Goal: Information Seeking & Learning: Learn about a topic

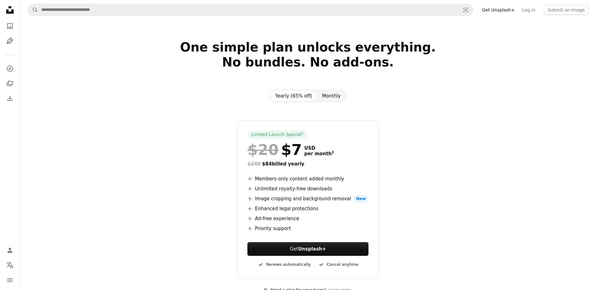
click at [332, 97] on button "Monthly" at bounding box center [331, 96] width 29 height 11
click at [12, 28] on icon "Photos" at bounding box center [10, 26] width 6 height 6
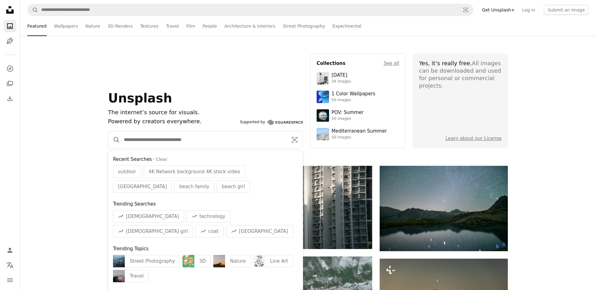
click at [150, 137] on input "Find visuals sitewide" at bounding box center [203, 139] width 166 height 17
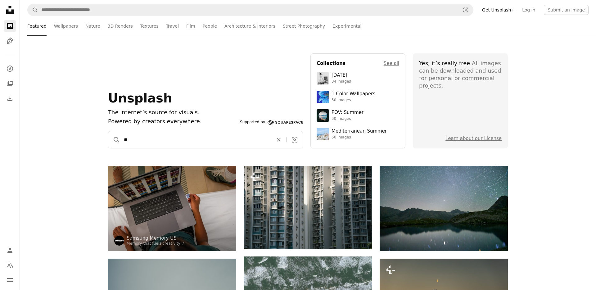
type input "*"
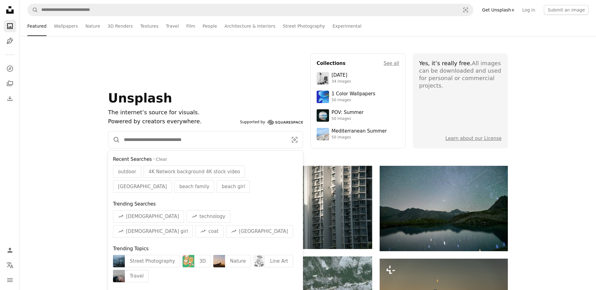
type input "*"
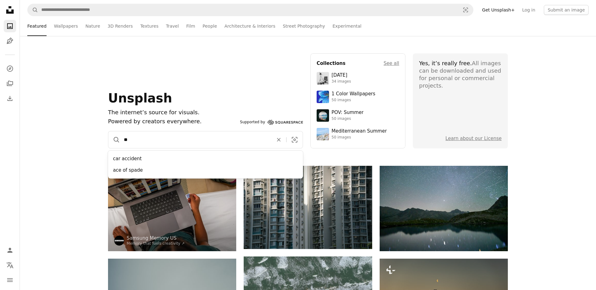
type input "*"
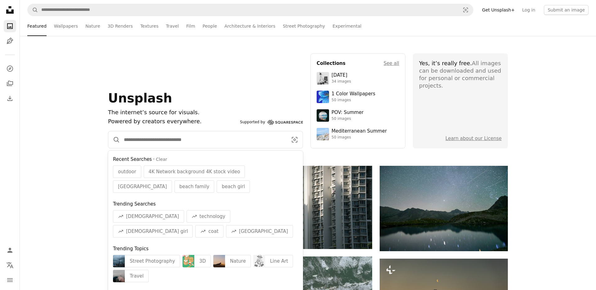
type input "*"
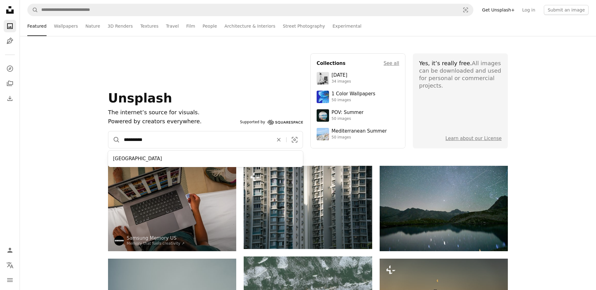
type input "**********"
click at [108, 131] on button "A magnifying glass" at bounding box center [114, 139] width 12 height 17
